Goal: Download file/media

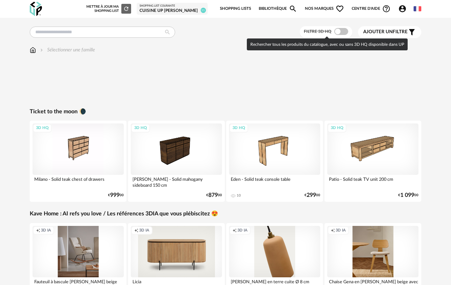
drag, startPoint x: 344, startPoint y: 35, endPoint x: 173, endPoint y: 49, distance: 171.8
click at [344, 35] on span at bounding box center [341, 31] width 14 height 7
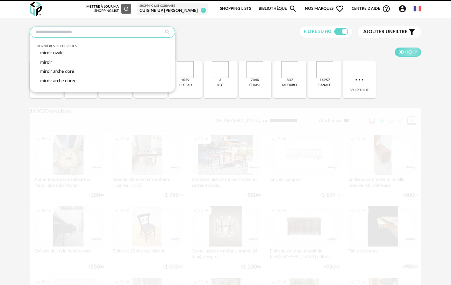
click at [59, 34] on input "text" at bounding box center [102, 32] width 145 height 11
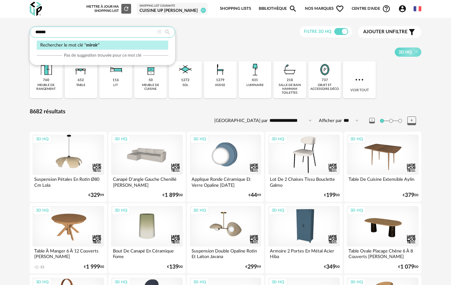
type input "******"
type input "**********"
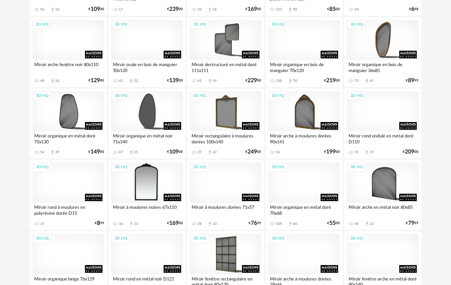
scroll to position [649, 0]
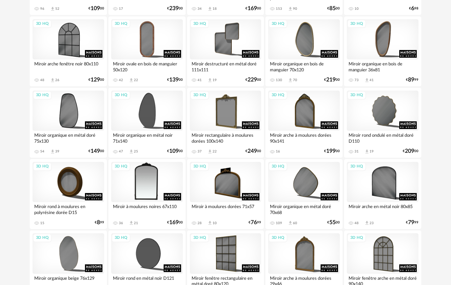
click at [146, 176] on div "3D HQ" at bounding box center [147, 182] width 72 height 40
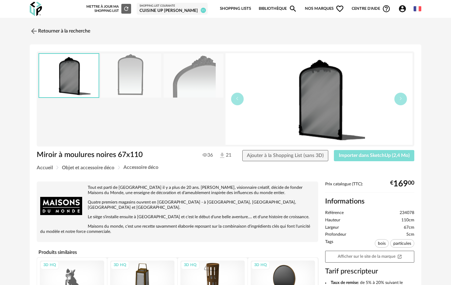
click at [384, 156] on span "Importer dans SketchUp (2,4 Mo)" at bounding box center [374, 155] width 71 height 5
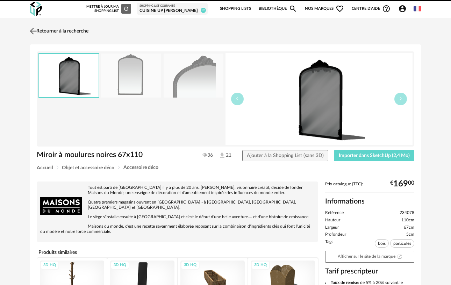
click at [31, 34] on img at bounding box center [33, 31] width 10 height 10
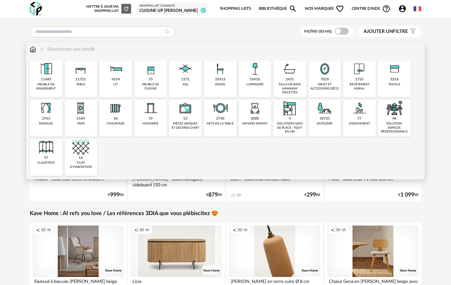
click at [336, 78] on div "7029 objet et accessoire déco" at bounding box center [324, 78] width 33 height 37
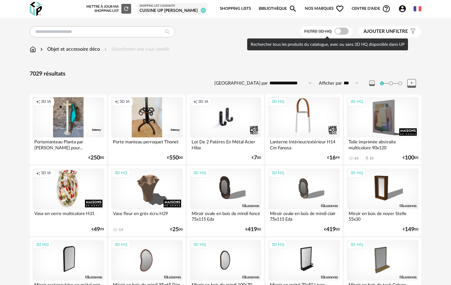
click at [342, 32] on span at bounding box center [341, 31] width 14 height 7
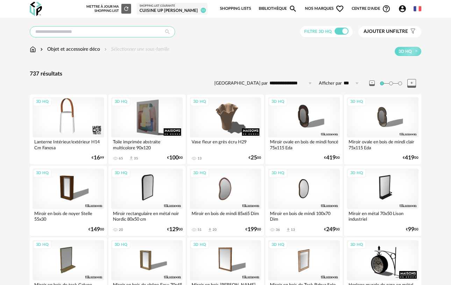
click at [104, 31] on input "text" at bounding box center [102, 31] width 145 height 11
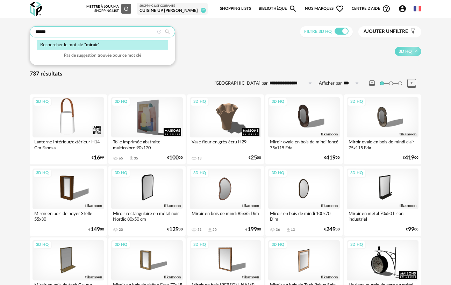
type input "******"
type input "**********"
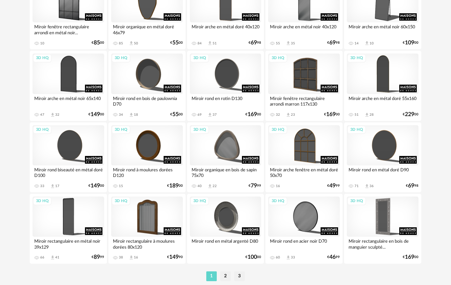
scroll to position [1270, 0]
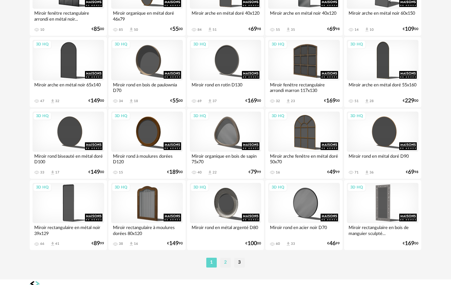
click at [225, 266] on li "2" at bounding box center [225, 262] width 10 height 10
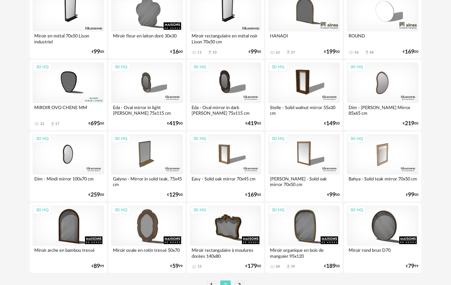
scroll to position [1280, 0]
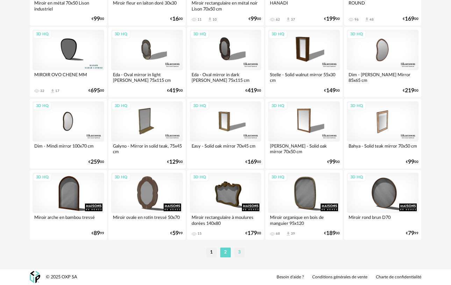
click at [236, 251] on li "3" at bounding box center [239, 252] width 10 height 10
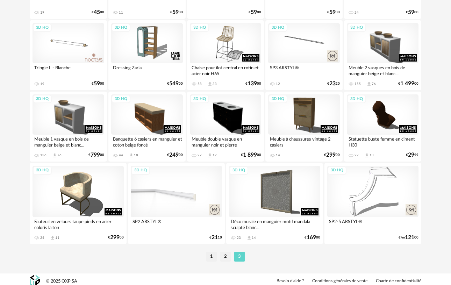
scroll to position [1006, 0]
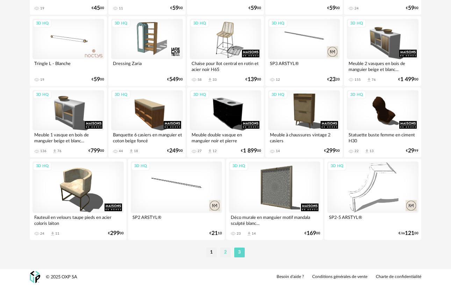
click at [225, 254] on li "2" at bounding box center [225, 252] width 10 height 10
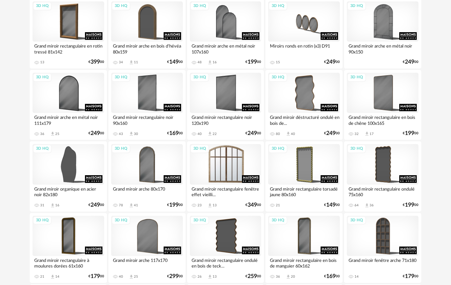
scroll to position [371, 0]
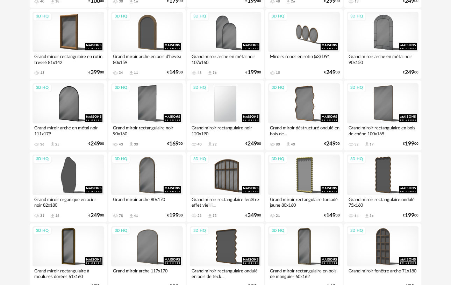
click at [224, 106] on div "3D HQ" at bounding box center [226, 103] width 72 height 40
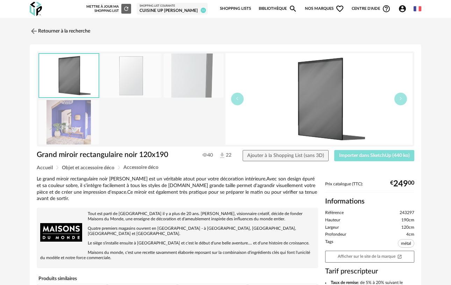
click at [348, 157] on span "Importer dans SketchUp (440 ko)" at bounding box center [374, 155] width 71 height 5
